Goal: Browse casually: Explore the website without a specific task or goal

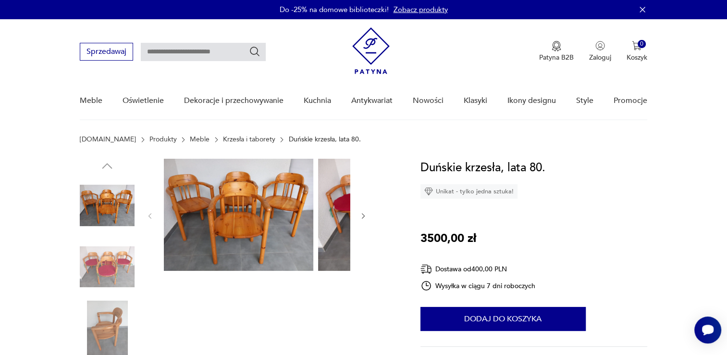
click at [216, 240] on img at bounding box center [238, 215] width 149 height 112
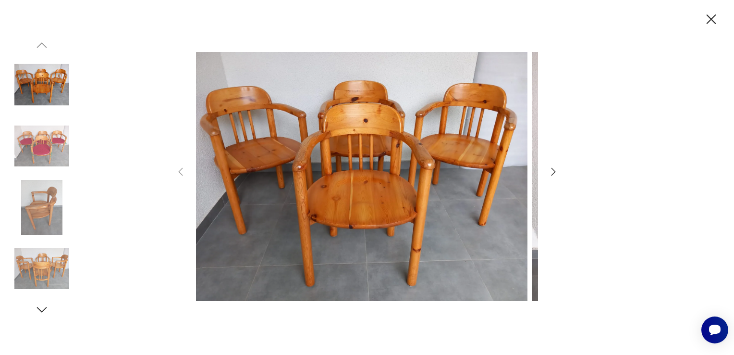
click at [323, 232] on img at bounding box center [361, 176] width 331 height 283
click at [552, 172] on icon "button" at bounding box center [554, 172] width 12 height 12
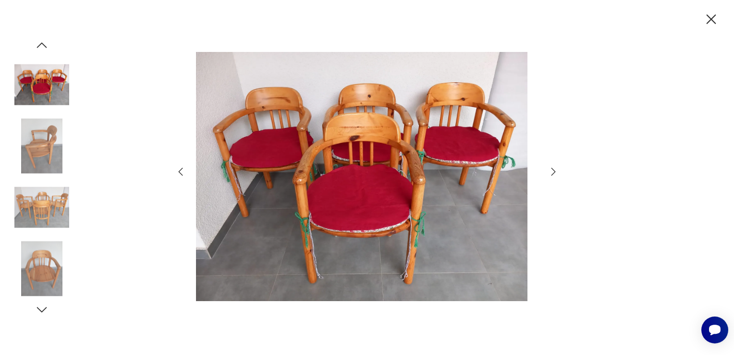
click at [552, 172] on icon "button" at bounding box center [554, 172] width 12 height 12
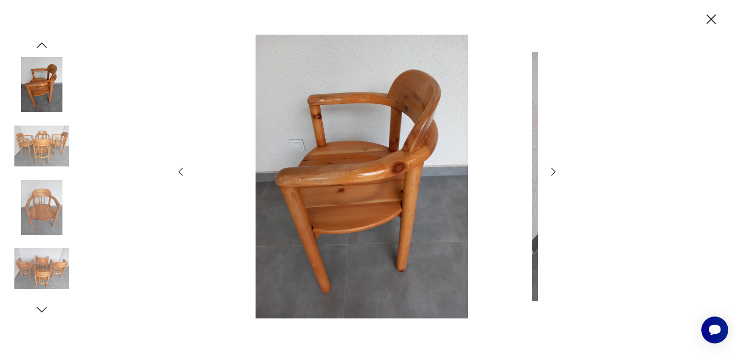
click at [552, 172] on icon "button" at bounding box center [554, 172] width 12 height 12
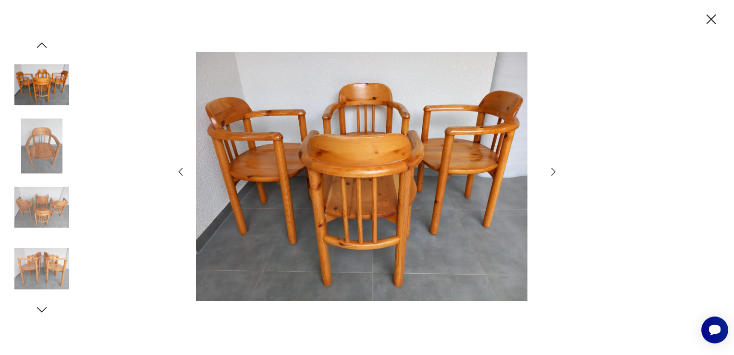
click at [552, 172] on icon "button" at bounding box center [554, 172] width 12 height 12
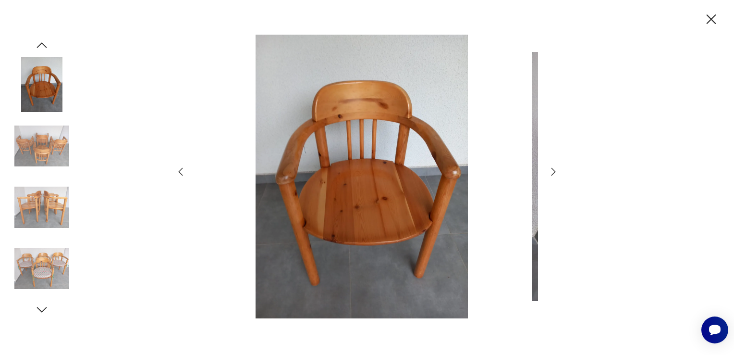
click at [552, 172] on icon "button" at bounding box center [554, 172] width 12 height 12
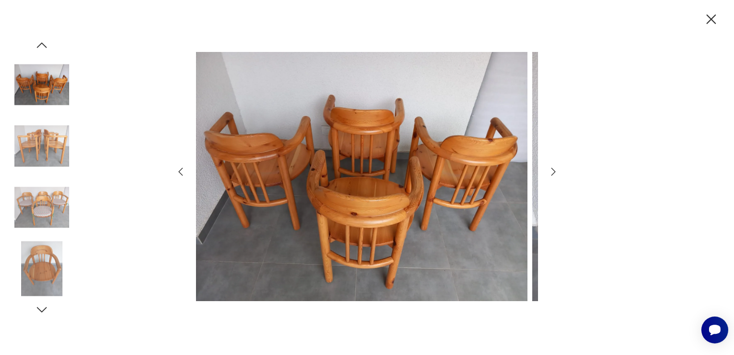
click at [552, 172] on icon "button" at bounding box center [554, 172] width 12 height 12
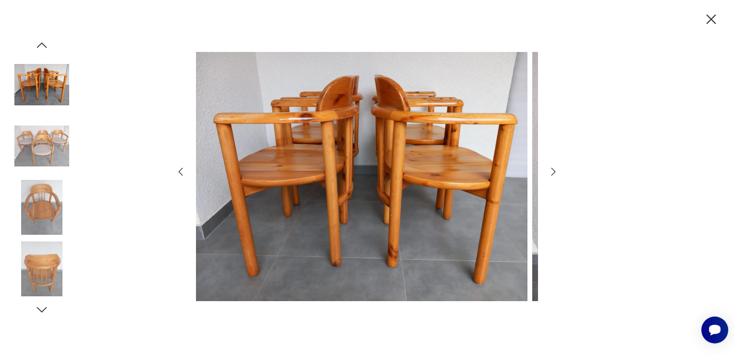
click at [552, 172] on icon "button" at bounding box center [554, 172] width 12 height 12
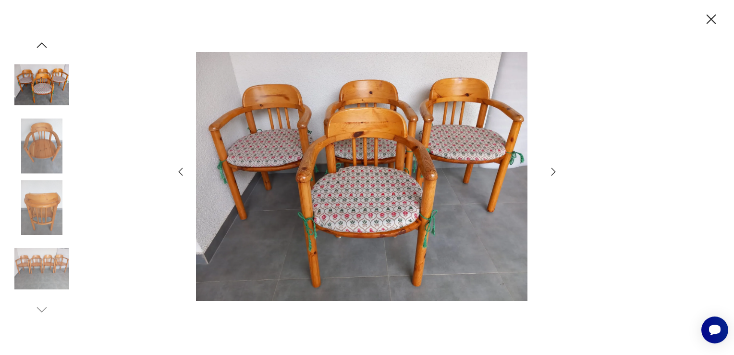
click at [552, 172] on icon "button" at bounding box center [554, 172] width 12 height 12
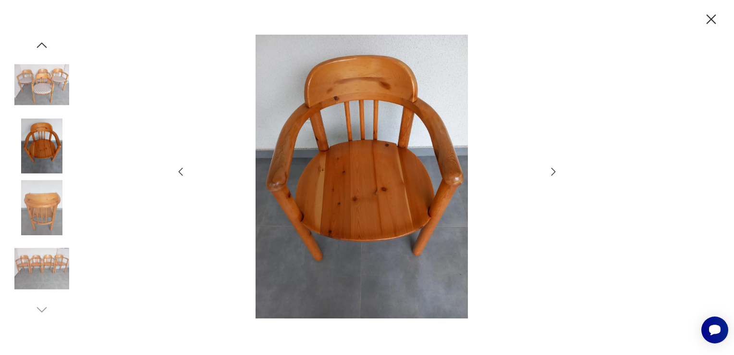
click at [552, 172] on icon "button" at bounding box center [554, 172] width 12 height 12
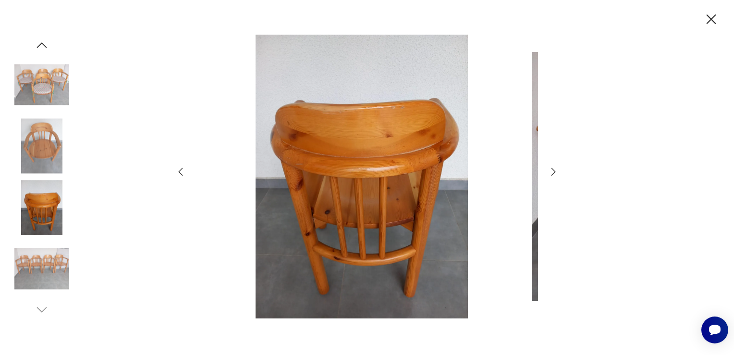
click at [552, 172] on icon "button" at bounding box center [554, 172] width 12 height 12
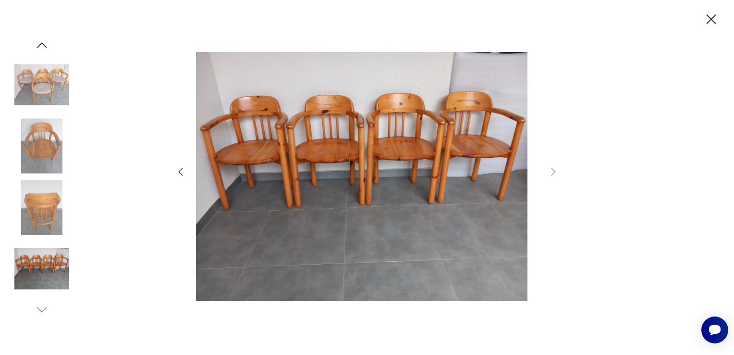
click at [709, 26] on icon "button" at bounding box center [711, 19] width 17 height 17
